Goal: Task Accomplishment & Management: Manage account settings

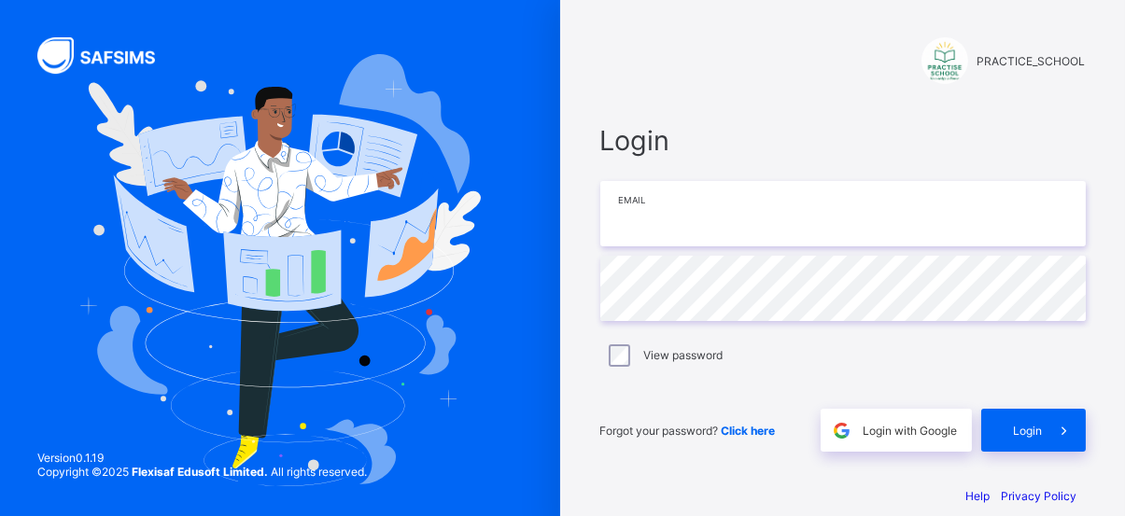
click at [750, 205] on input "email" at bounding box center [843, 213] width 486 height 65
type input "**********"
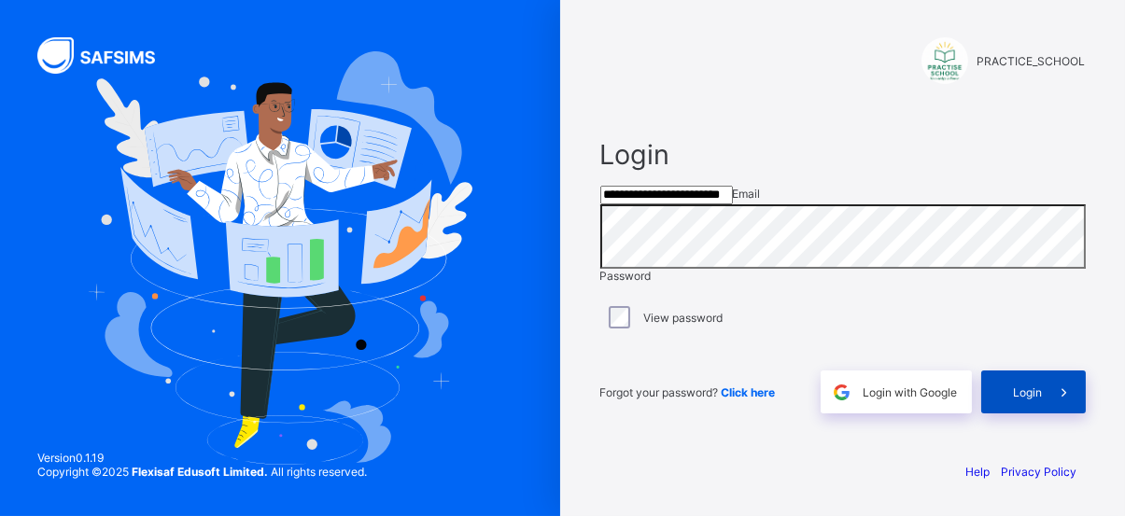
click at [1065, 402] on icon at bounding box center [1064, 393] width 20 height 18
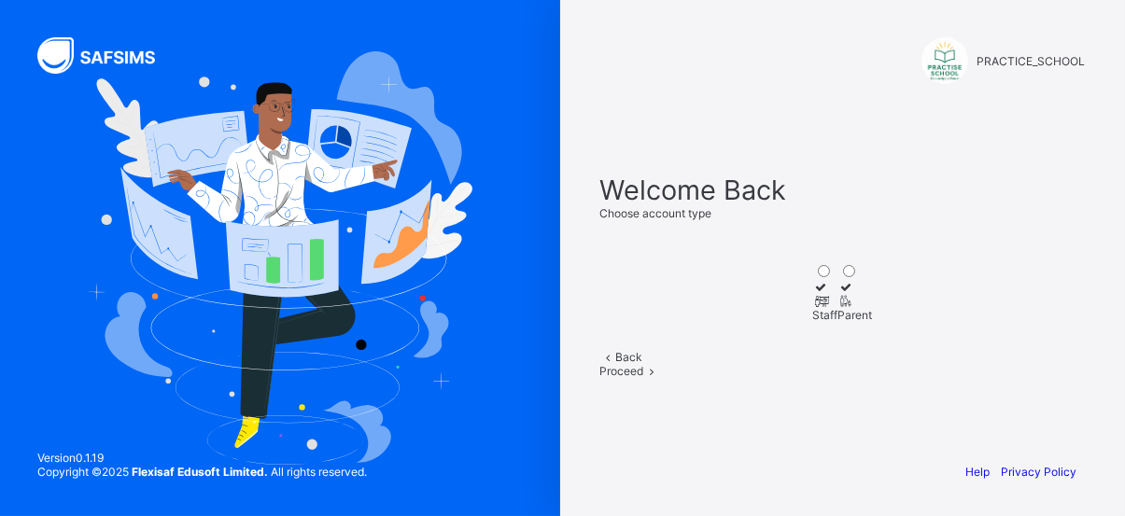
click at [813, 308] on icon at bounding box center [821, 301] width 16 height 14
click at [660, 378] on span at bounding box center [652, 371] width 16 height 14
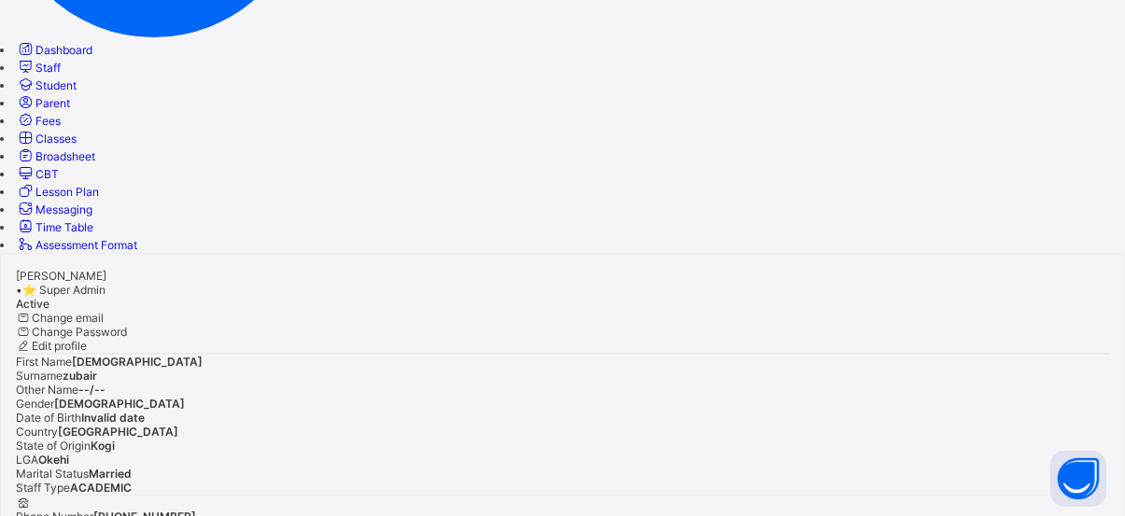
scroll to position [418, 0]
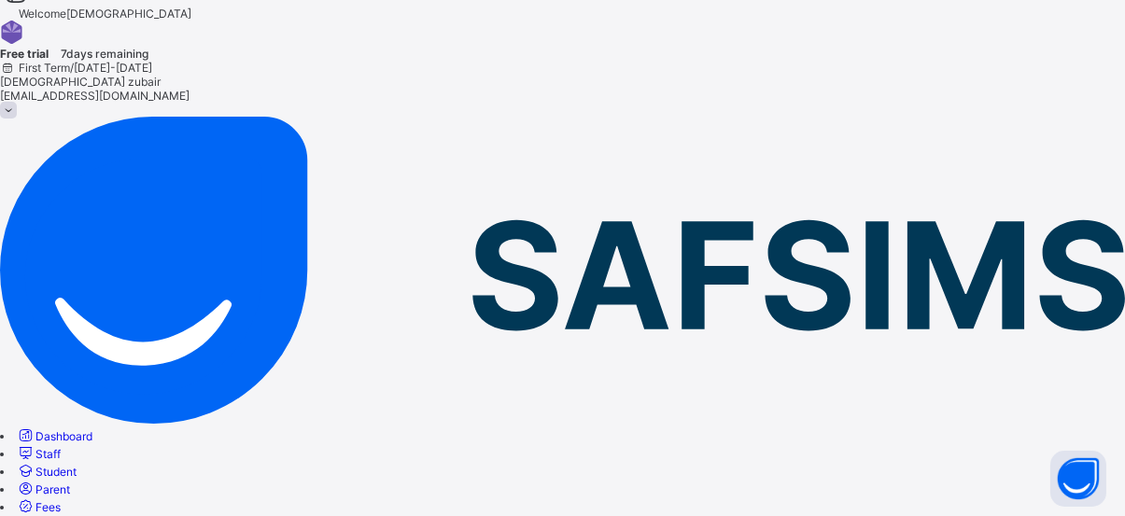
scroll to position [418, 0]
